Goal: Task Accomplishment & Management: Manage account settings

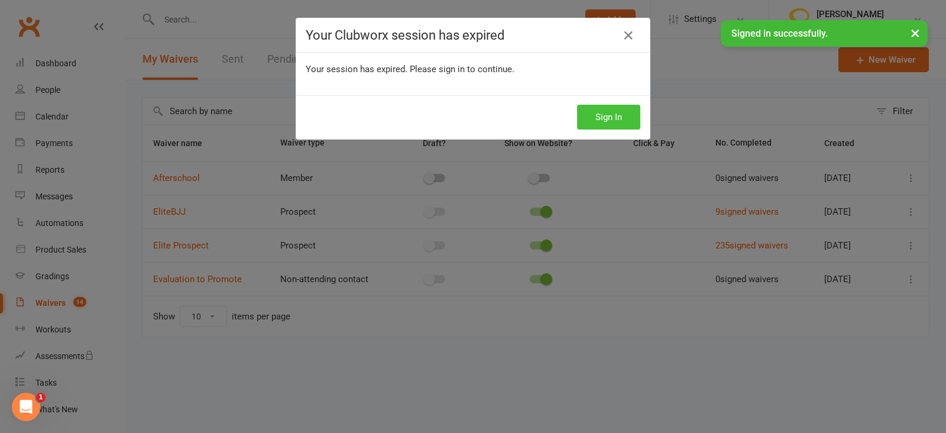
click at [600, 108] on button "Sign In" at bounding box center [608, 117] width 63 height 25
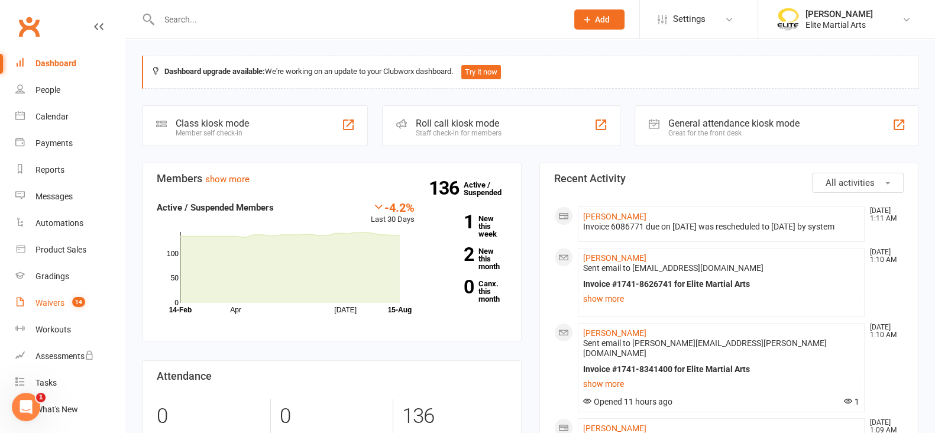
click at [52, 300] on div "Waivers" at bounding box center [49, 302] width 29 height 9
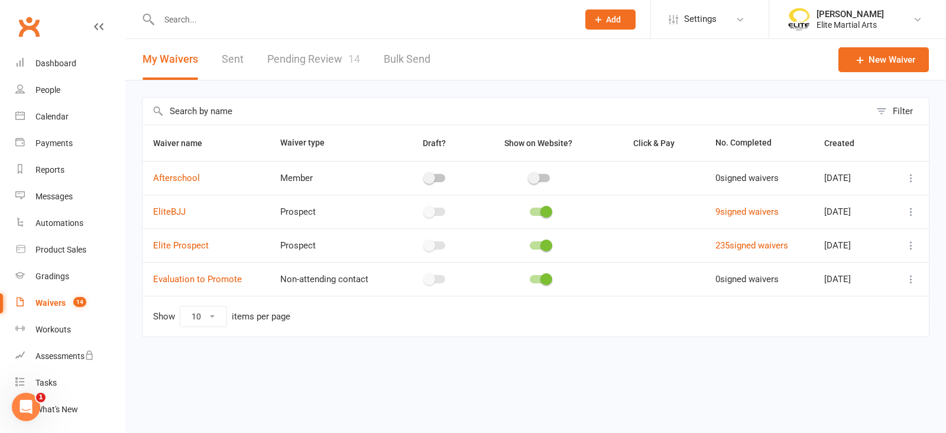
click at [303, 59] on link "Pending Review 14" at bounding box center [313, 59] width 93 height 41
select select "100"
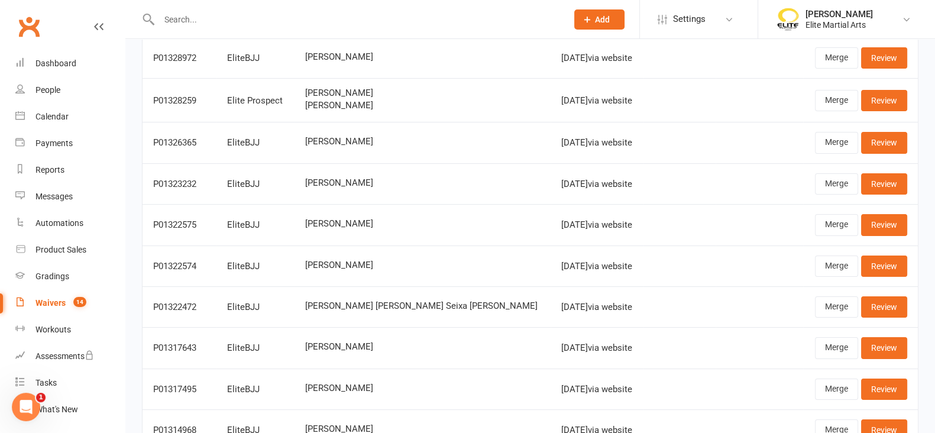
scroll to position [125, 0]
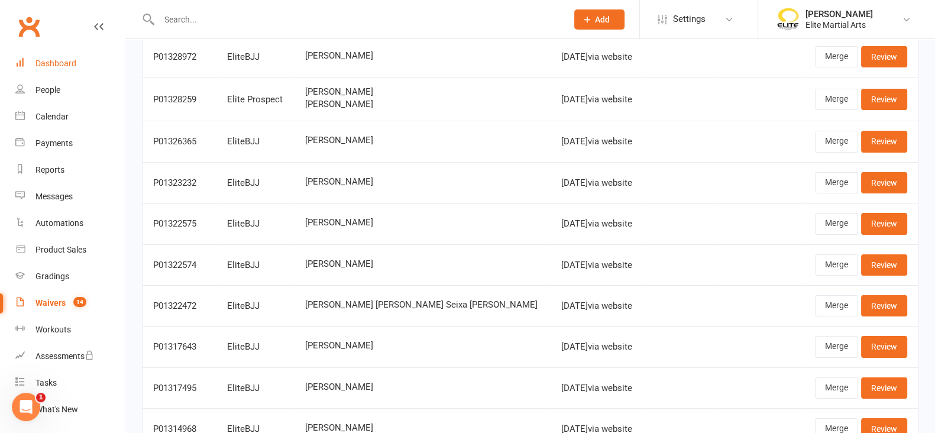
click at [57, 64] on div "Dashboard" at bounding box center [55, 63] width 41 height 9
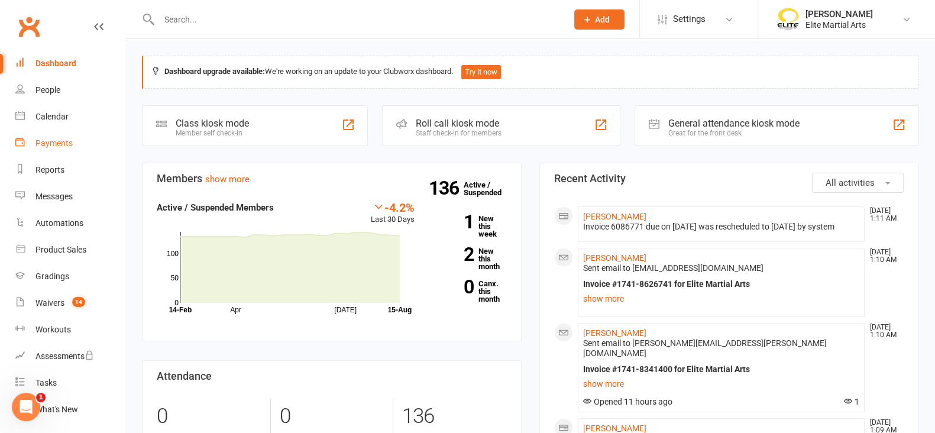
click at [57, 146] on div "Payments" at bounding box center [53, 142] width 37 height 9
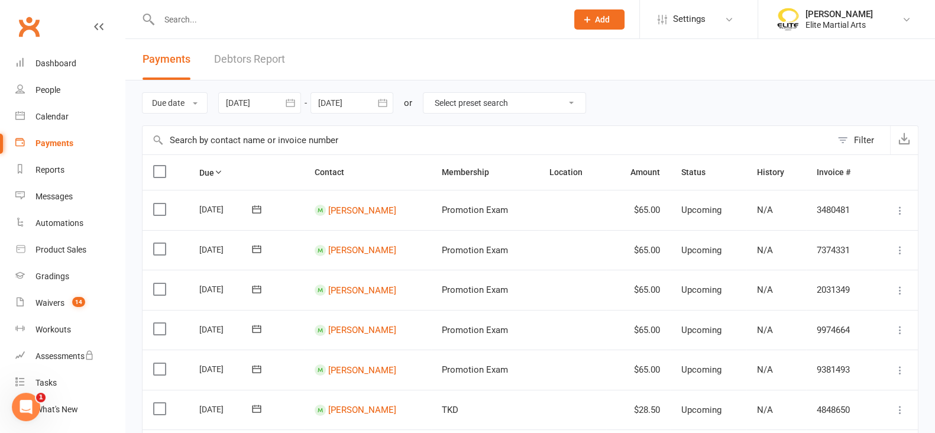
click at [251, 53] on link "Debtors Report" at bounding box center [249, 59] width 71 height 41
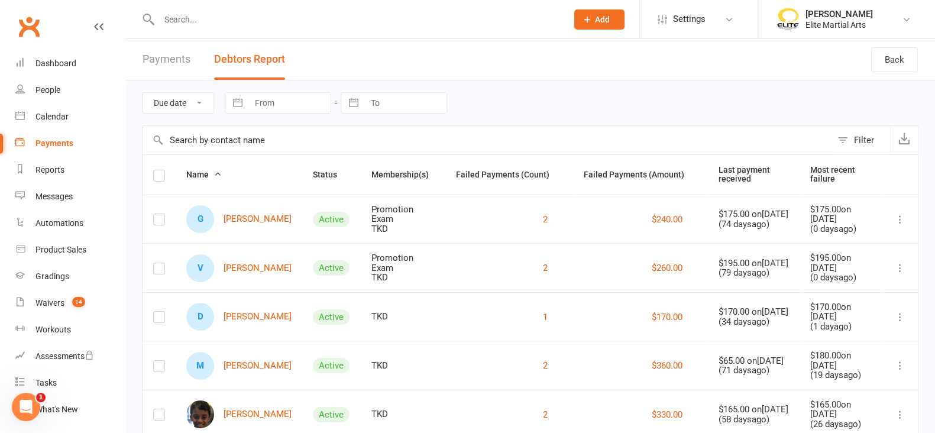
click at [418, 131] on input "text" at bounding box center [487, 140] width 689 height 28
click at [41, 62] on div "Dashboard" at bounding box center [55, 63] width 41 height 9
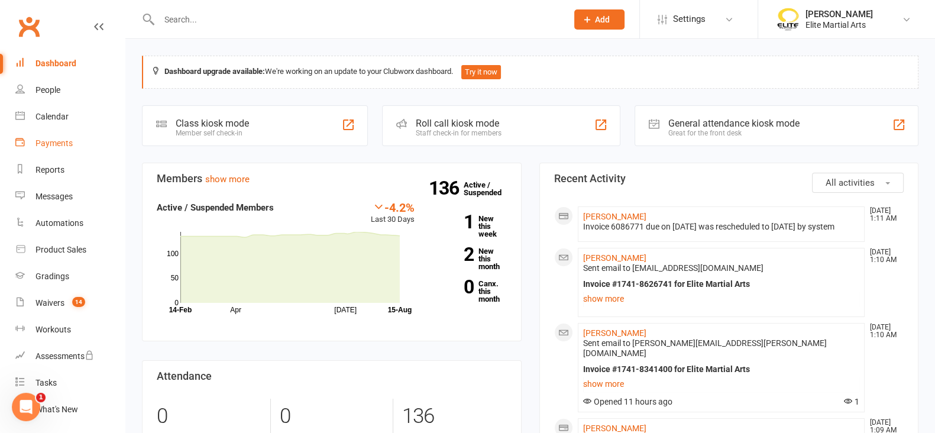
click at [60, 145] on div "Payments" at bounding box center [53, 142] width 37 height 9
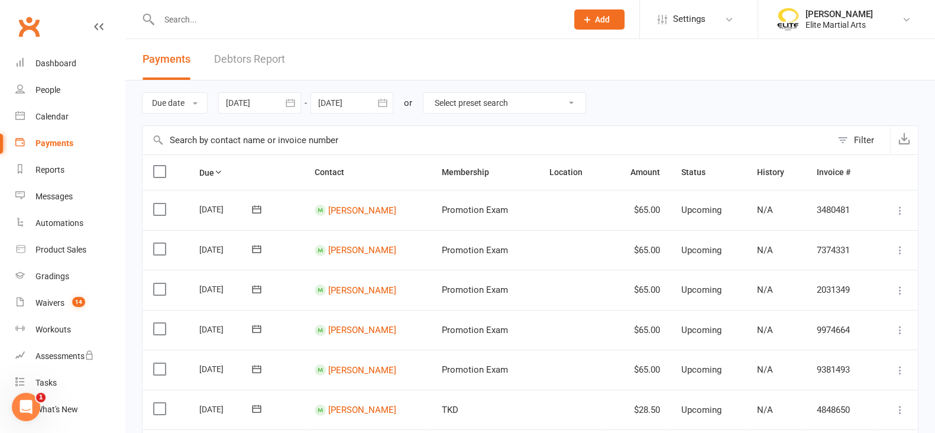
click at [240, 57] on link "Debtors Report" at bounding box center [249, 59] width 71 height 41
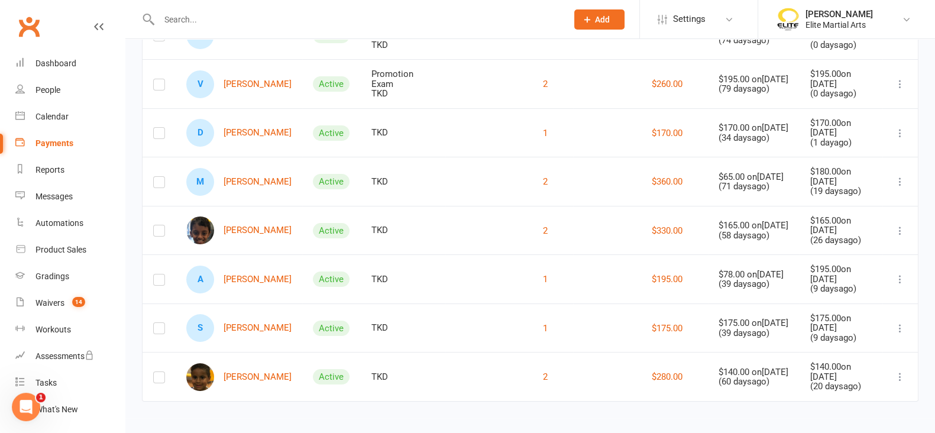
scroll to position [185, 0]
click at [247, 279] on link "A [PERSON_NAME]" at bounding box center [238, 279] width 105 height 28
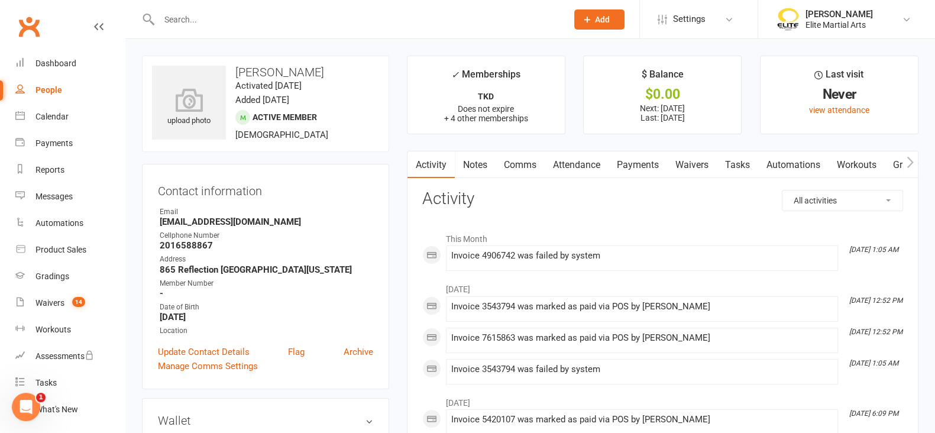
click at [629, 165] on link "Payments" at bounding box center [638, 164] width 59 height 27
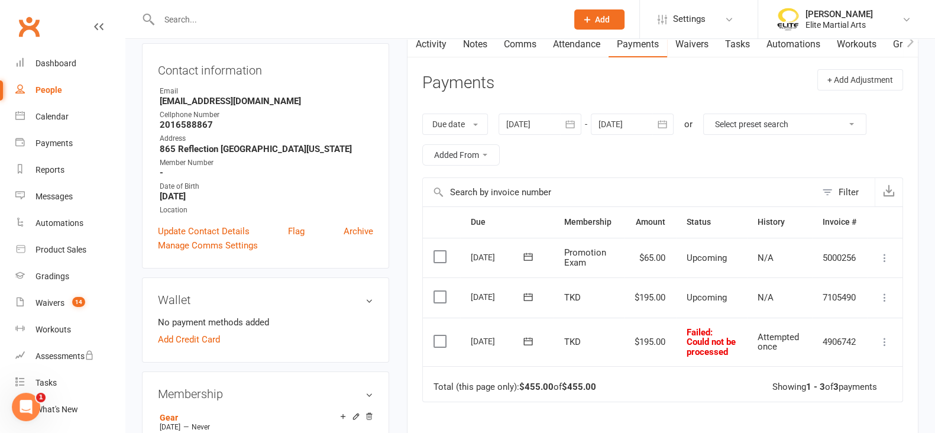
scroll to position [121, 0]
click at [683, 308] on td "Upcoming" at bounding box center [711, 297] width 71 height 40
